Goal: Obtain resource: Download file/media

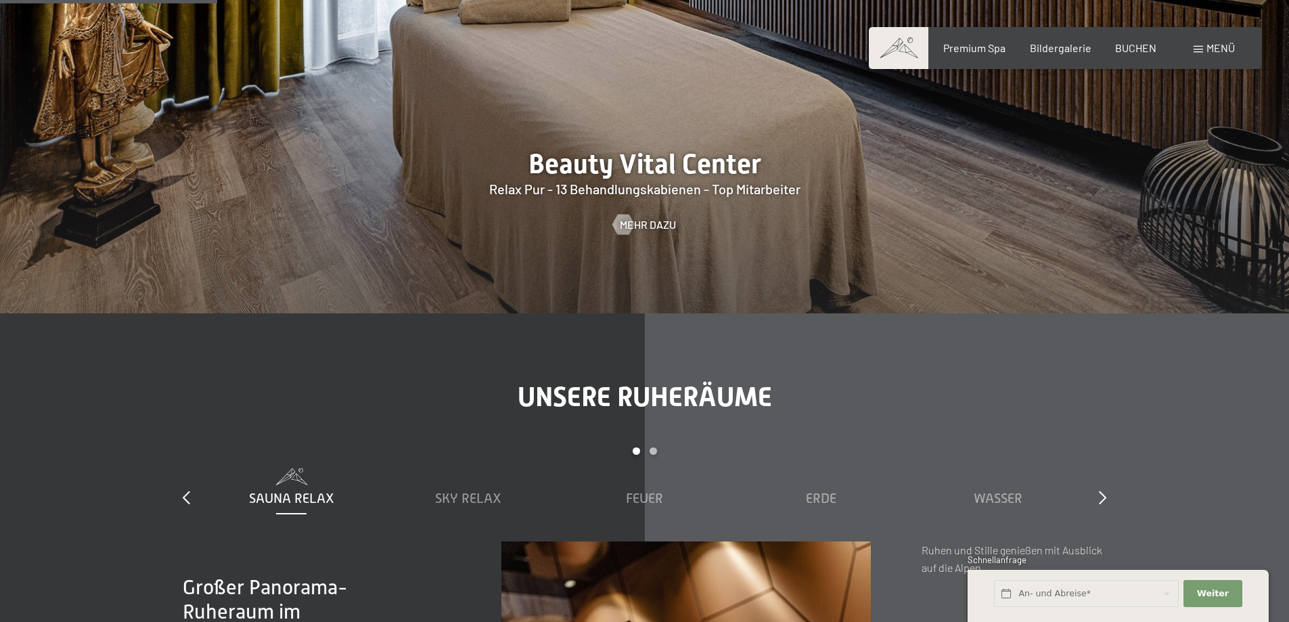
scroll to position [1557, 0]
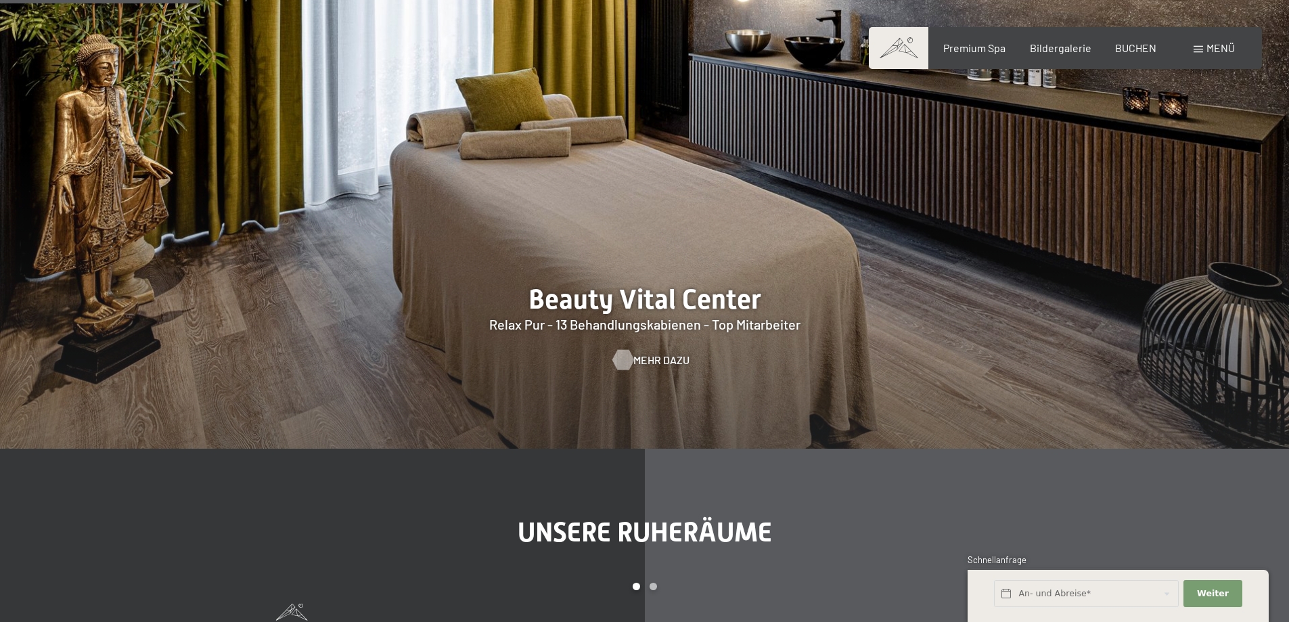
click at [673, 364] on span "Mehr dazu" at bounding box center [662, 360] width 56 height 15
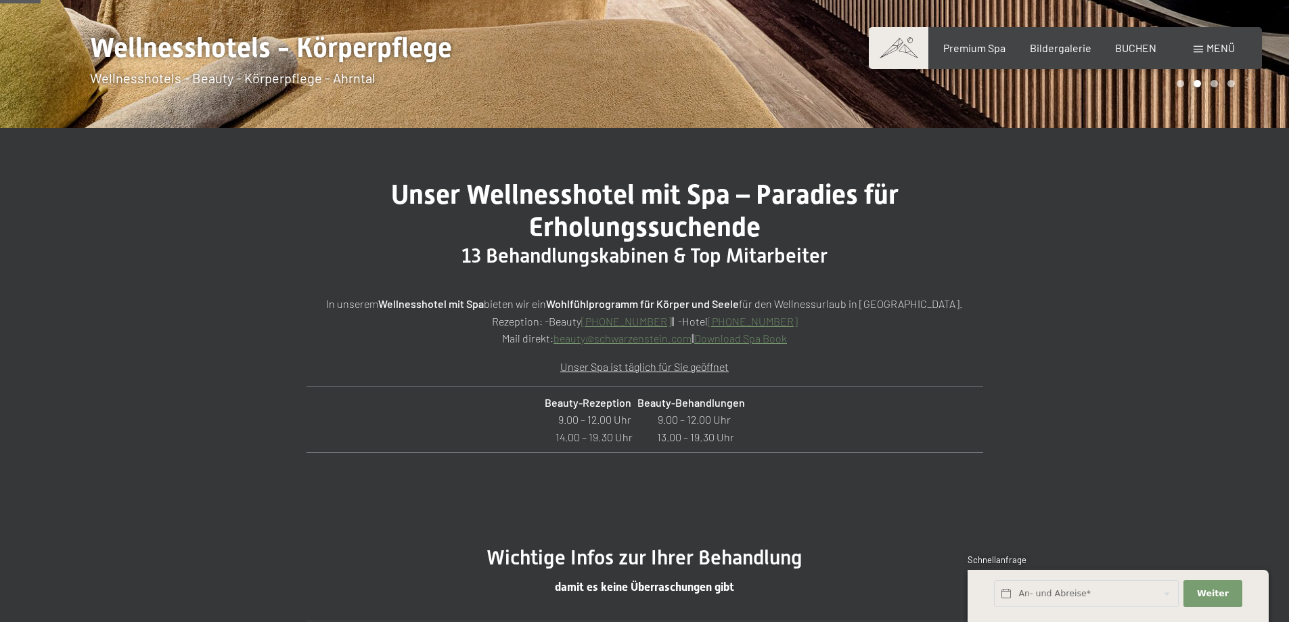
scroll to position [406, 0]
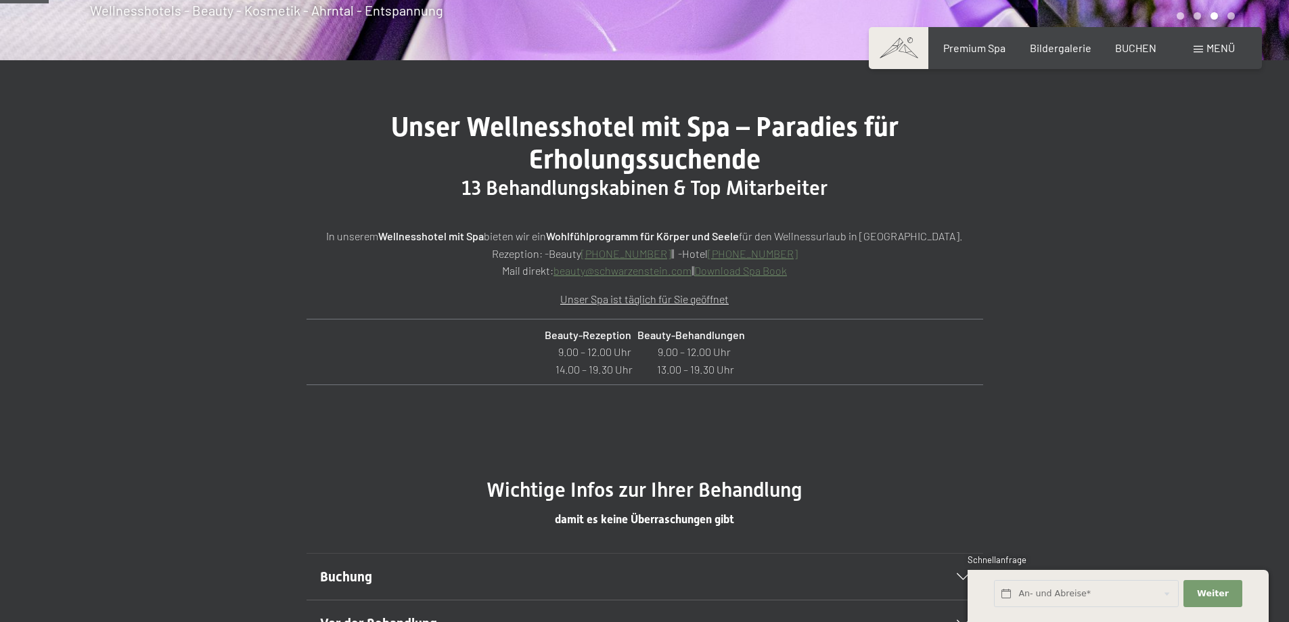
click at [733, 267] on link "Download Spa Book" at bounding box center [740, 270] width 93 height 13
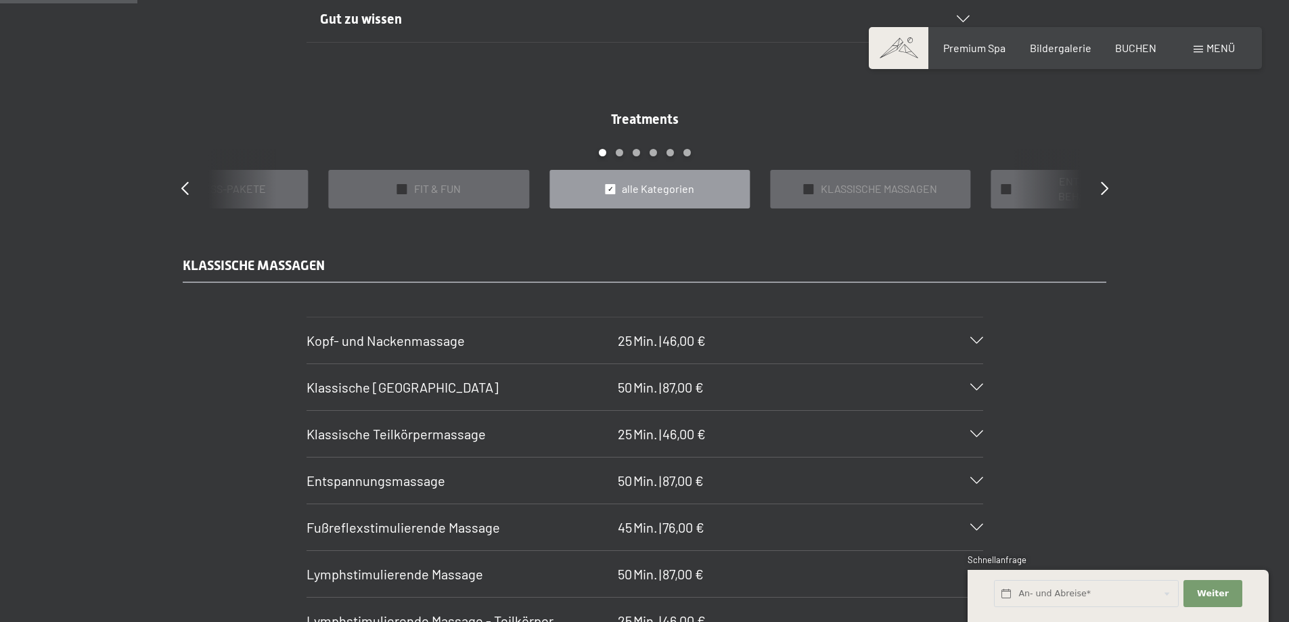
scroll to position [1218, 0]
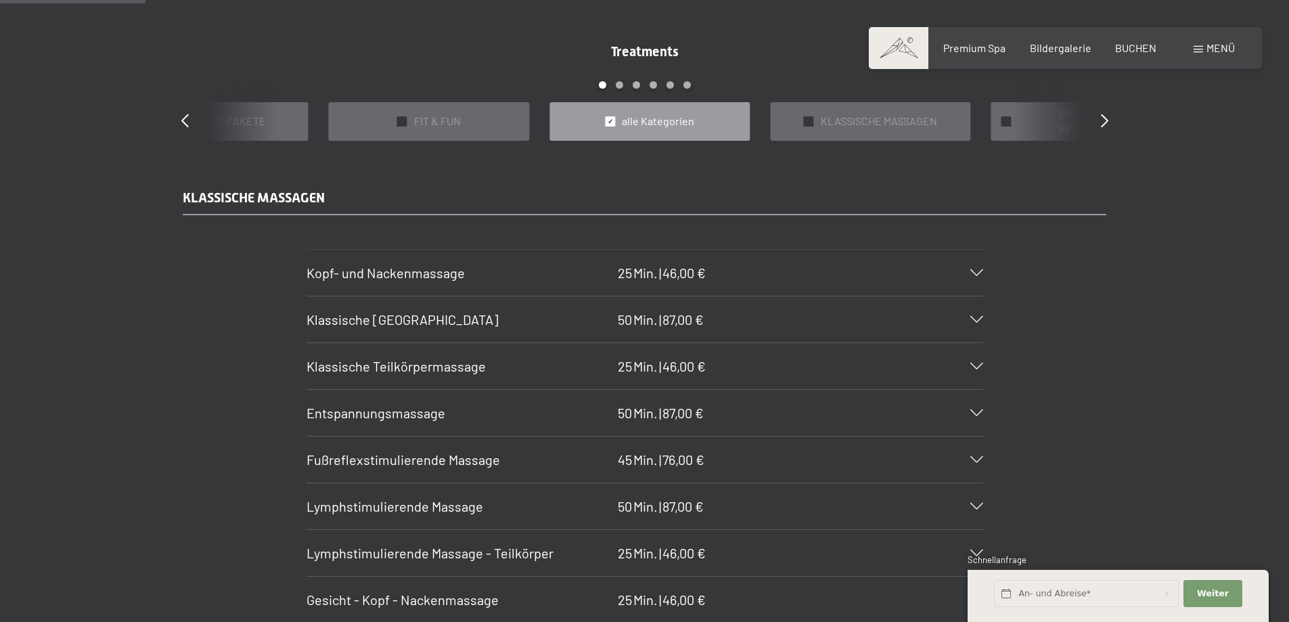
click at [977, 368] on icon at bounding box center [977, 366] width 13 height 7
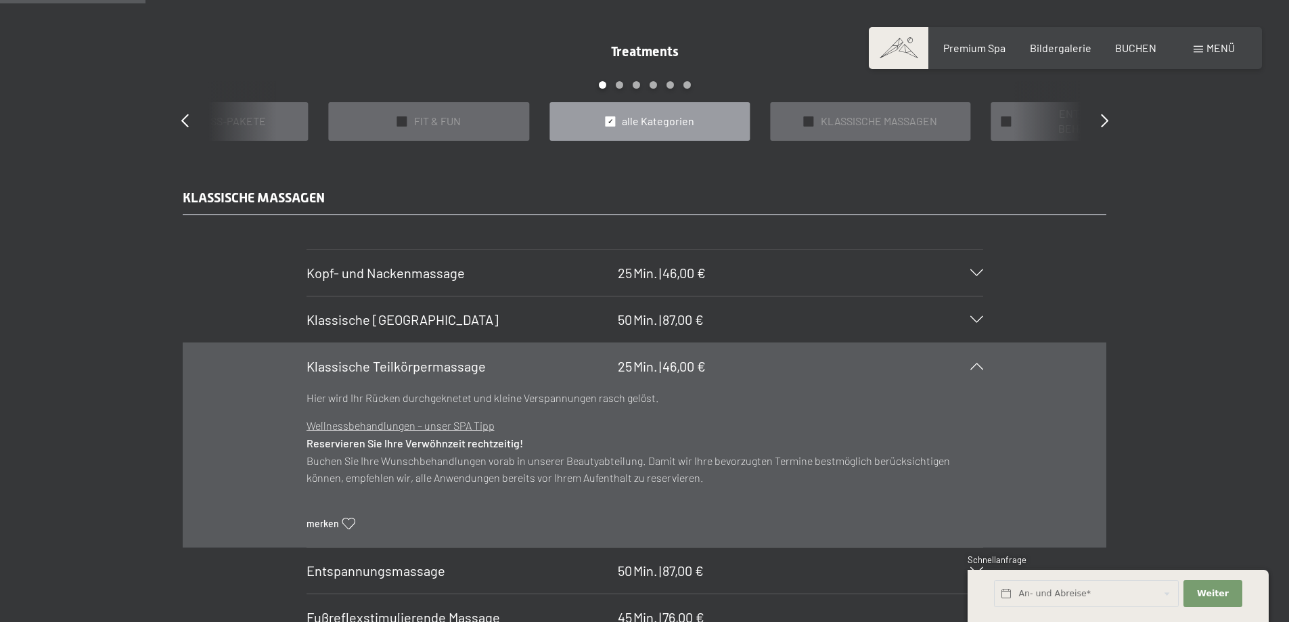
click at [977, 368] on icon at bounding box center [977, 366] width 13 height 7
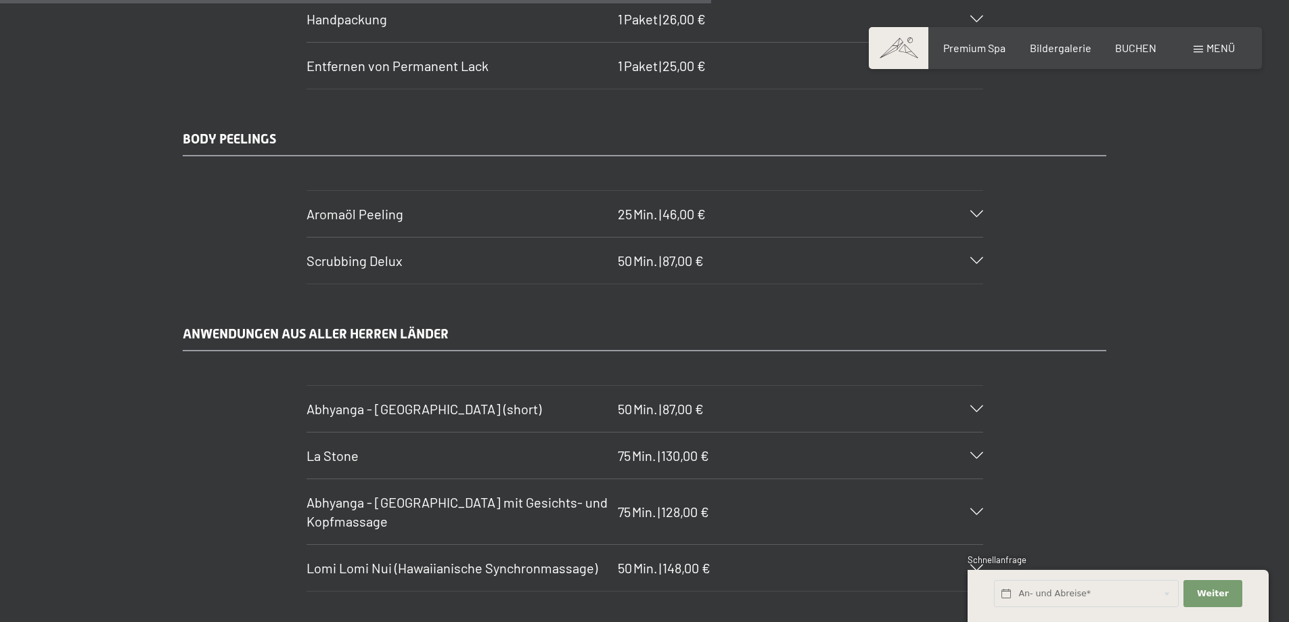
scroll to position [5956, 0]
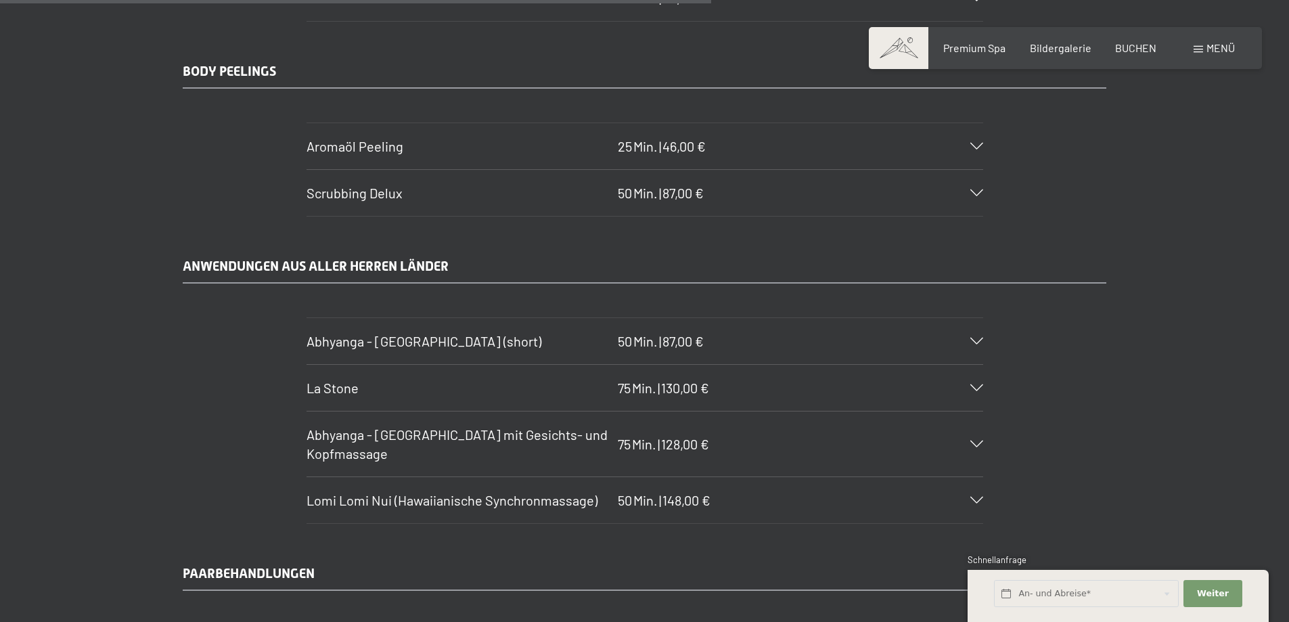
click at [975, 391] on icon at bounding box center [977, 387] width 13 height 7
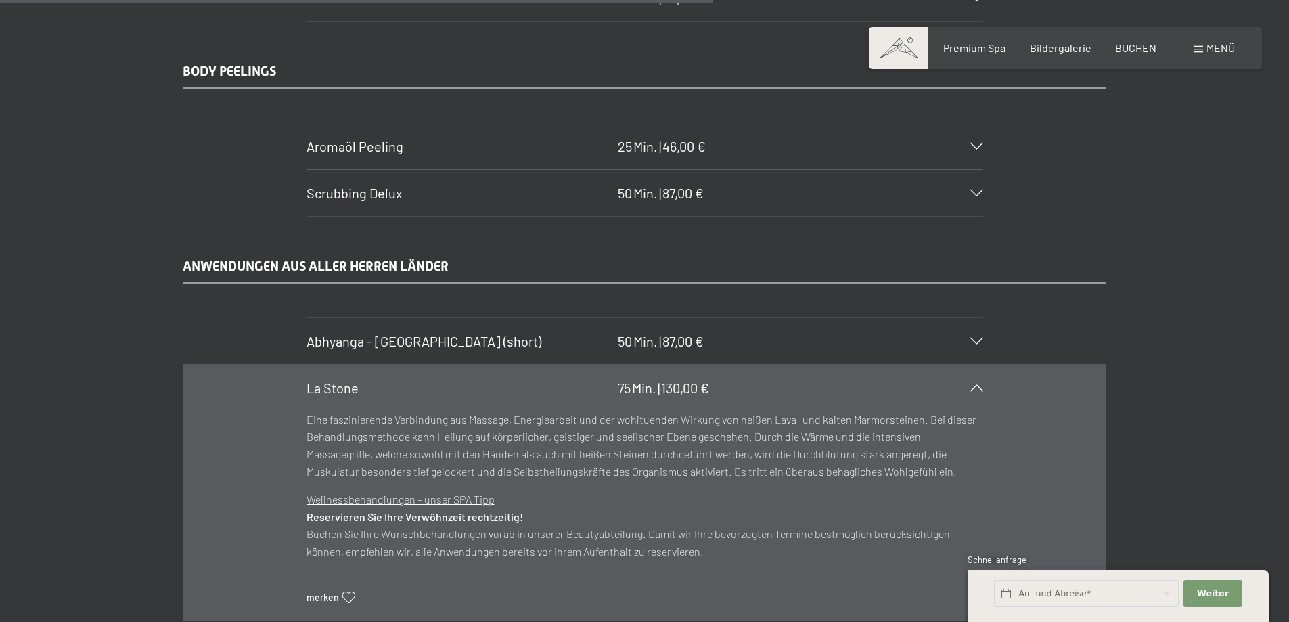
scroll to position [6092, 0]
